Goal: Task Accomplishment & Management: Complete application form

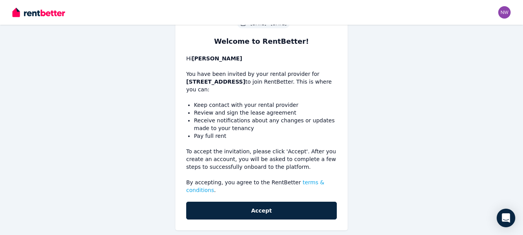
scroll to position [71, 0]
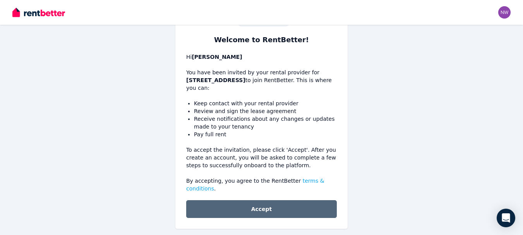
click at [267, 201] on button "Accept" at bounding box center [261, 209] width 151 height 18
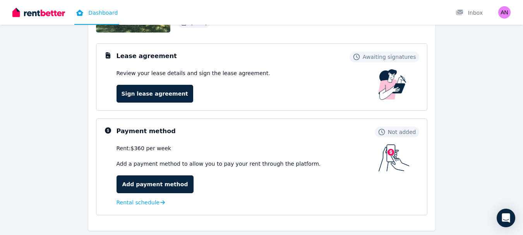
scroll to position [94, 0]
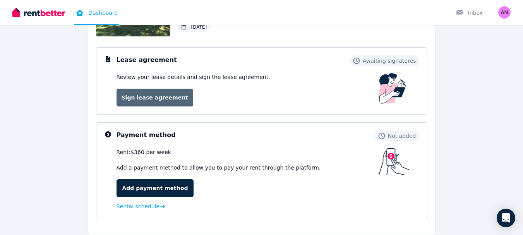
click at [168, 100] on link "Sign lease agreement" at bounding box center [155, 98] width 77 height 18
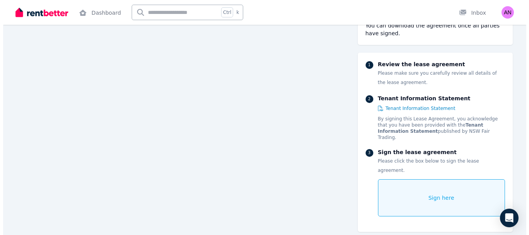
scroll to position [8761, 0]
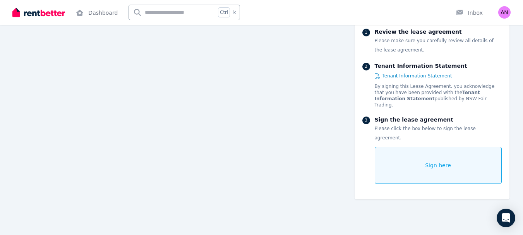
click at [446, 166] on span "Sign here" at bounding box center [438, 165] width 26 height 8
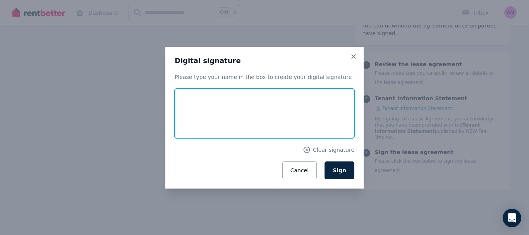
click at [240, 120] on input "text" at bounding box center [265, 114] width 180 height 50
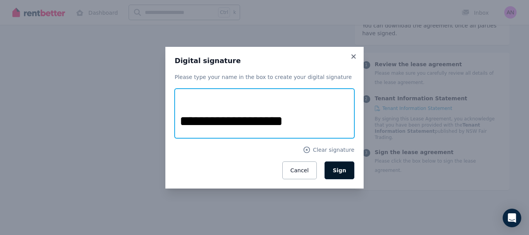
type input "**********"
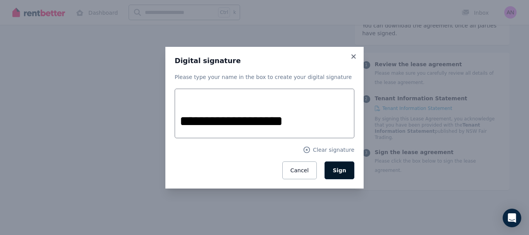
click at [339, 173] on span "Sign" at bounding box center [339, 170] width 14 height 6
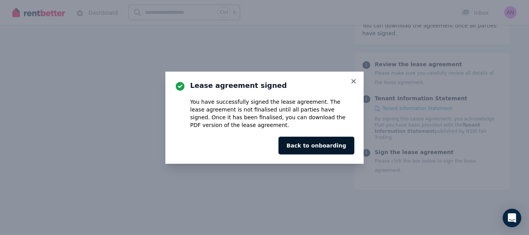
click at [330, 150] on button "Back to onboarding" at bounding box center [316, 146] width 76 height 18
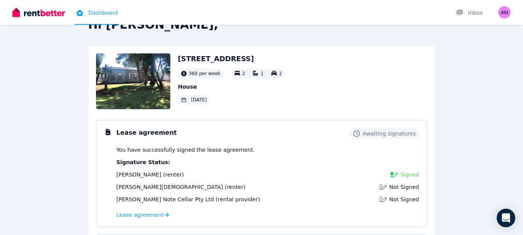
scroll to position [23, 0]
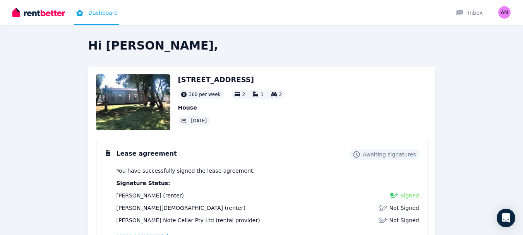
click at [163, 209] on div "[PERSON_NAME] (renter)" at bounding box center [181, 208] width 129 height 8
click at [386, 207] on img at bounding box center [383, 208] width 8 height 8
click at [404, 209] on span "Not Signed" at bounding box center [404, 208] width 30 height 8
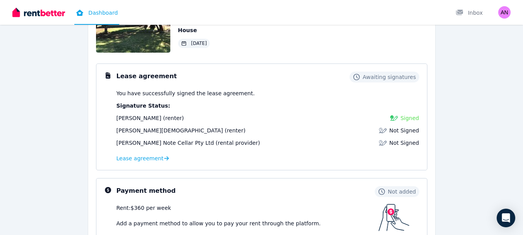
scroll to position [78, 0]
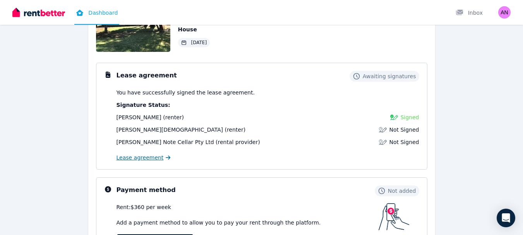
click at [143, 159] on span "Lease agreement" at bounding box center [140, 158] width 47 height 8
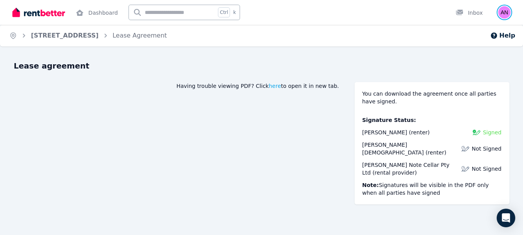
click at [508, 14] on img "button" at bounding box center [504, 12] width 12 height 12
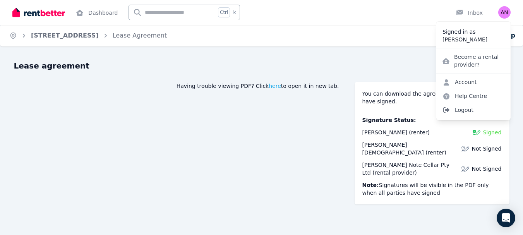
click at [469, 108] on span "Logout" at bounding box center [473, 110] width 74 height 14
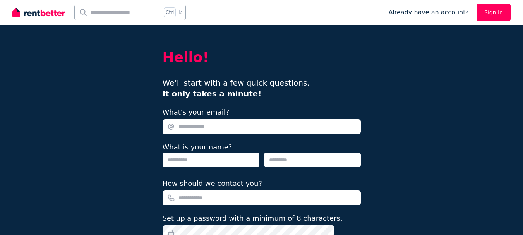
click at [498, 12] on link "Sign In" at bounding box center [493, 12] width 34 height 17
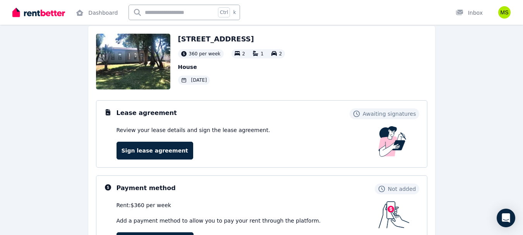
scroll to position [38, 0]
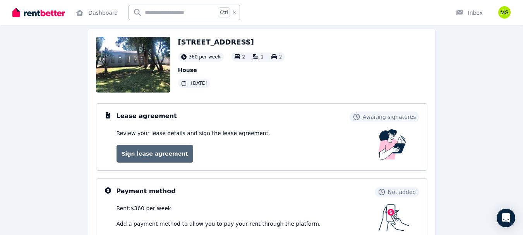
click at [155, 155] on link "Sign lease agreement" at bounding box center [155, 154] width 77 height 18
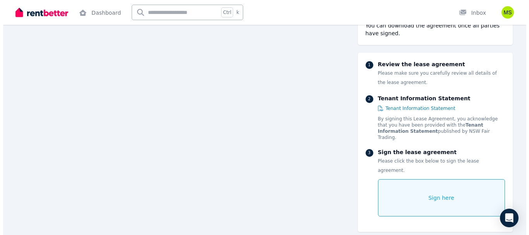
scroll to position [7749, 0]
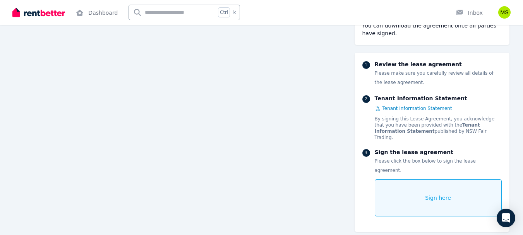
click at [446, 194] on span "Sign here" at bounding box center [438, 198] width 26 height 8
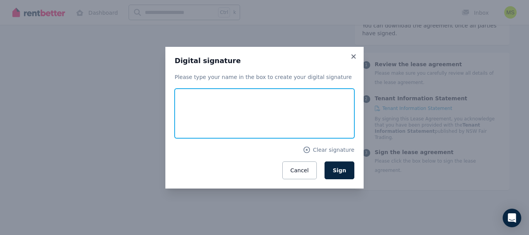
click at [279, 117] on input "text" at bounding box center [265, 114] width 180 height 50
type input "**********"
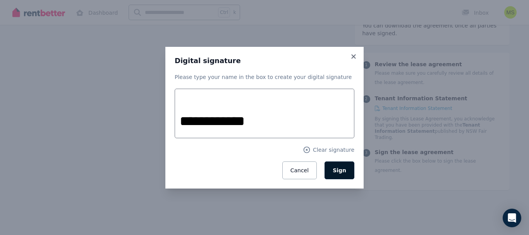
click at [337, 170] on span "Sign" at bounding box center [339, 170] width 14 height 6
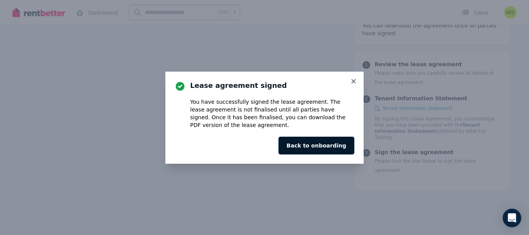
click at [315, 149] on button "Back to onboarding" at bounding box center [316, 146] width 76 height 18
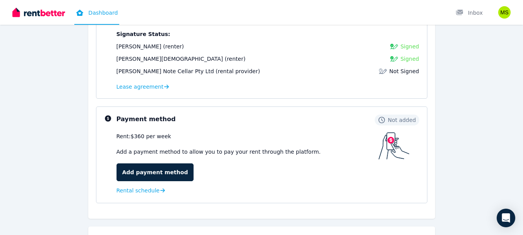
scroll to position [150, 0]
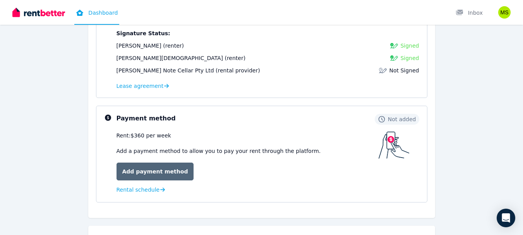
click at [157, 175] on link "Add payment method" at bounding box center [155, 172] width 77 height 18
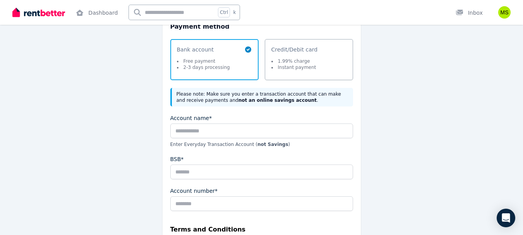
scroll to position [109, 0]
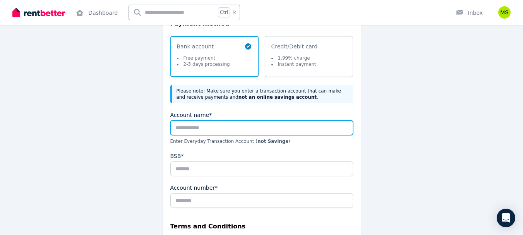
click at [257, 128] on input "Account name*" at bounding box center [261, 127] width 183 height 15
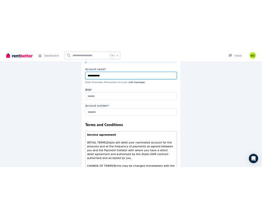
scroll to position [182, 0]
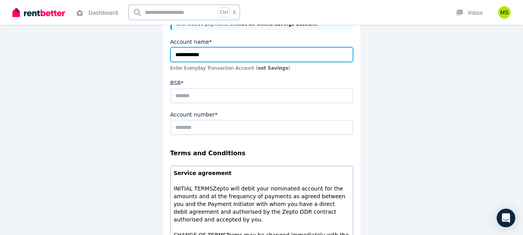
type input "**********"
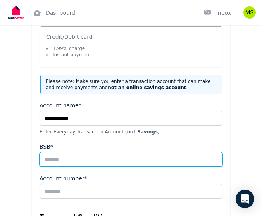
click at [70, 159] on input "BSB*" at bounding box center [130, 159] width 183 height 15
type input "******"
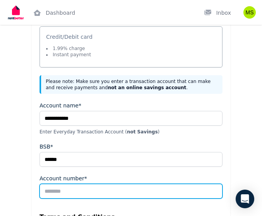
click at [62, 192] on input "Account number*" at bounding box center [130, 190] width 183 height 15
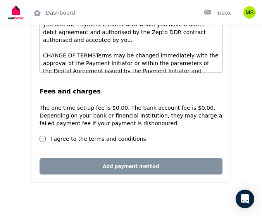
scroll to position [427, 0]
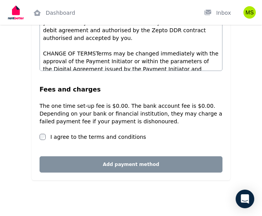
type input "********"
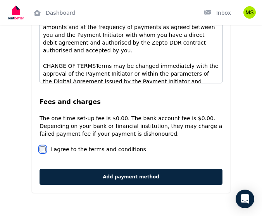
scroll to position [416, 0]
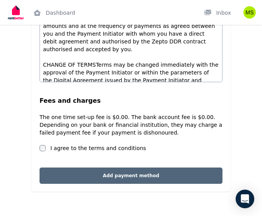
click at [152, 177] on button "Add payment method" at bounding box center [130, 175] width 183 height 16
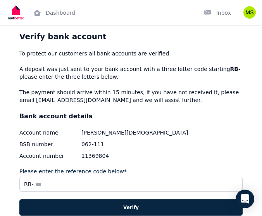
scroll to position [0, 0]
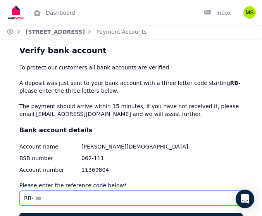
click at [47, 198] on input "Please enter the reference code below*" at bounding box center [130, 197] width 223 height 15
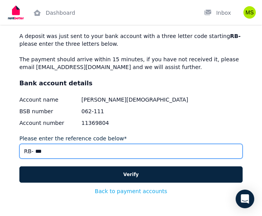
scroll to position [48, 0]
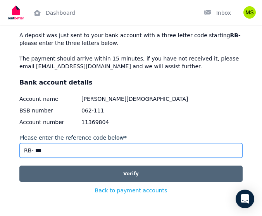
type input "***"
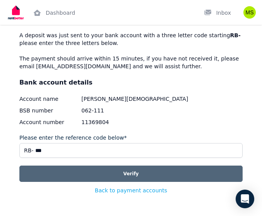
click at [173, 172] on button "Verify" at bounding box center [130, 173] width 223 height 16
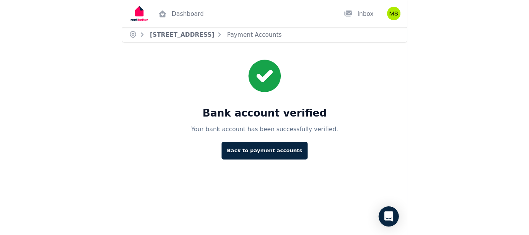
scroll to position [0, 0]
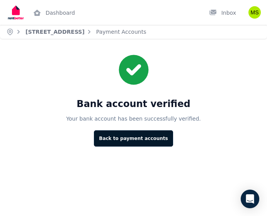
click at [142, 141] on button "Back to payment accounts" at bounding box center [133, 138] width 79 height 16
